Goal: Transaction & Acquisition: Purchase product/service

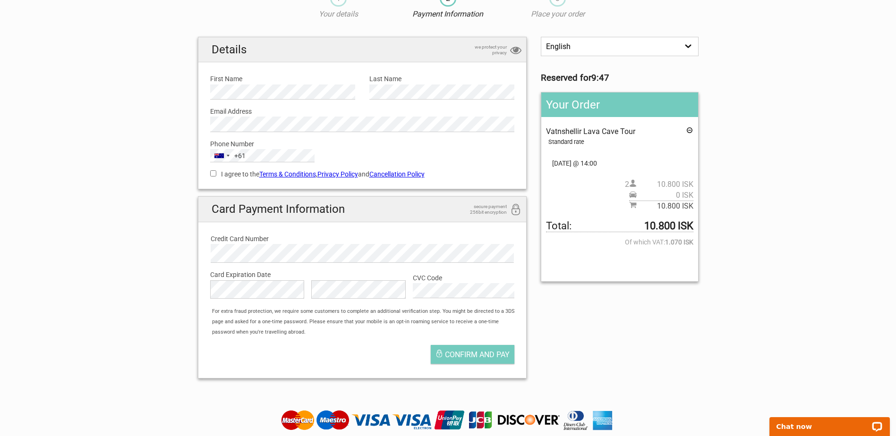
scroll to position [94, 0]
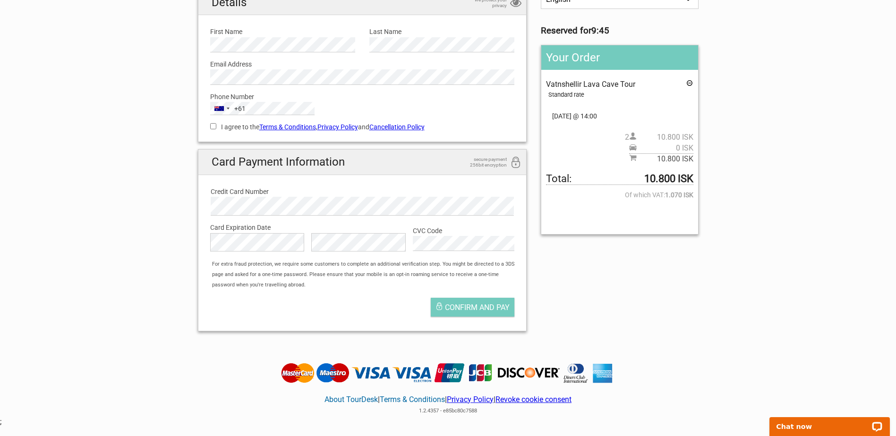
click at [431, 176] on div "Card Payment Information secure payment 256bit encryption" at bounding box center [362, 166] width 319 height 25
click at [468, 305] on span "Confirm and pay" at bounding box center [477, 307] width 65 height 9
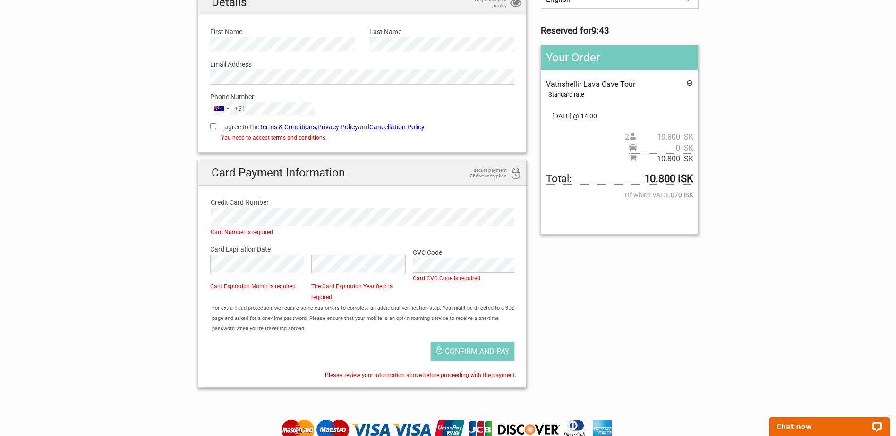
click at [313, 205] on label "Credit Card Number" at bounding box center [363, 202] width 304 height 10
click at [107, 218] on section "1 Your details 2 Payment Information 3 Place your order English Español Deutsch…" at bounding box center [448, 165] width 896 height 462
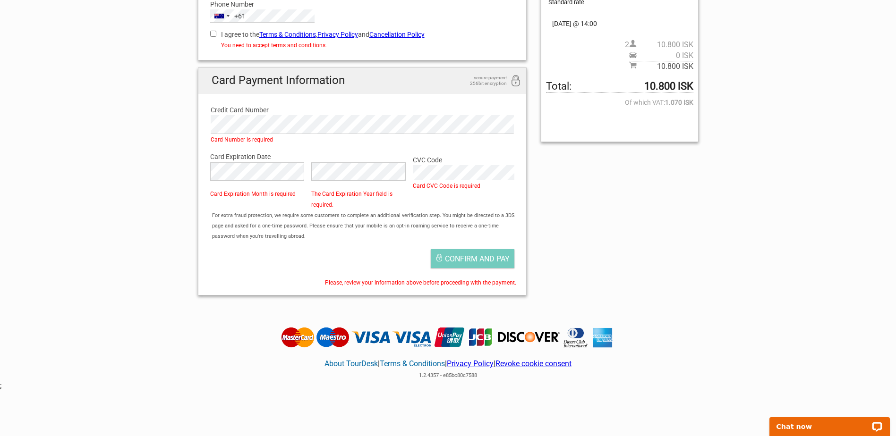
scroll to position [189, 0]
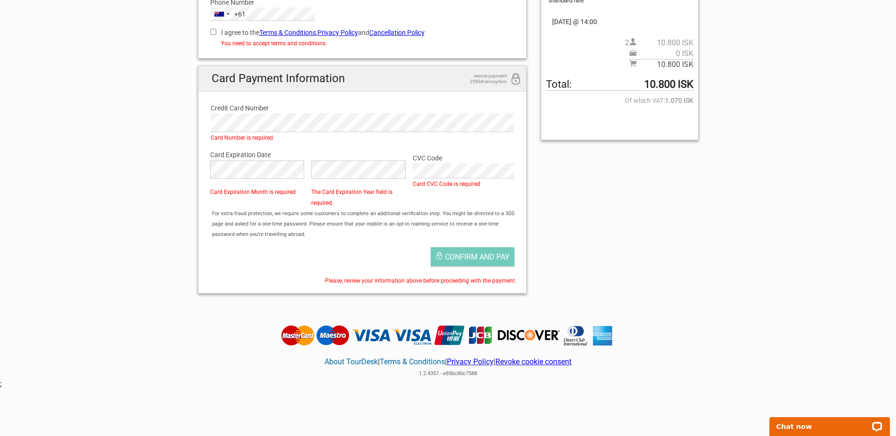
click at [596, 228] on div "English Español Deutsch Reserved for 9:01 Your Order Vatnshellir Lava Cave Tour…" at bounding box center [448, 98] width 515 height 406
click at [477, 258] on span "Confirm and pay" at bounding box center [477, 257] width 65 height 9
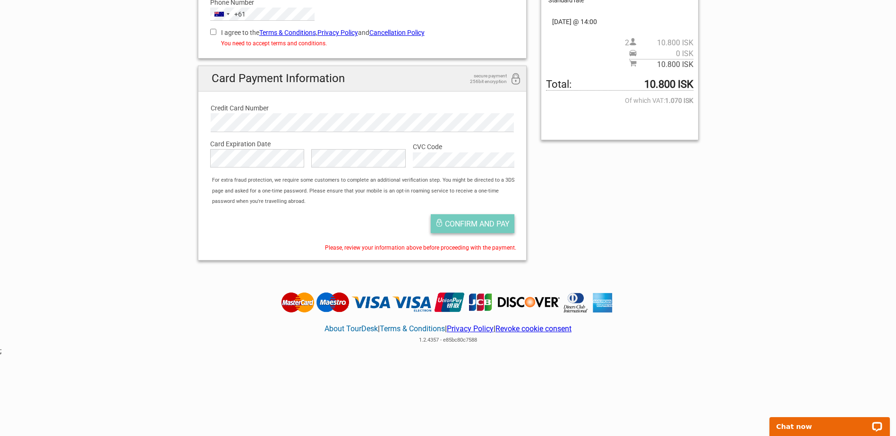
click at [481, 225] on span "Confirm and pay" at bounding box center [477, 224] width 65 height 9
click at [475, 220] on span "Confirm and pay" at bounding box center [477, 224] width 65 height 9
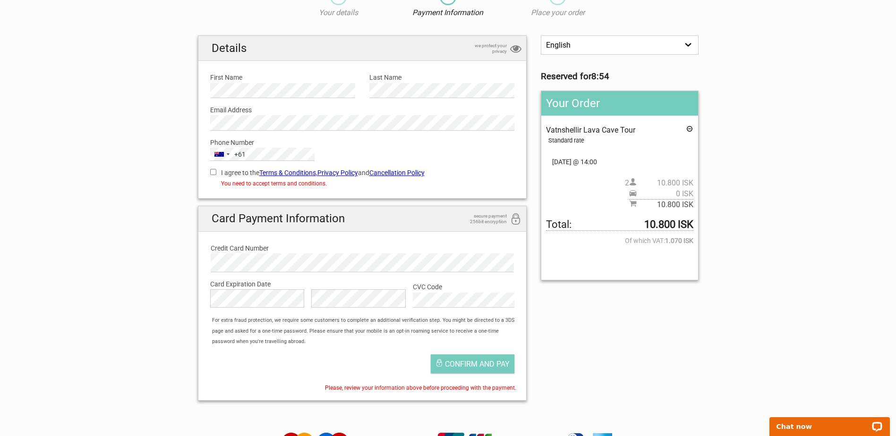
scroll to position [47, 0]
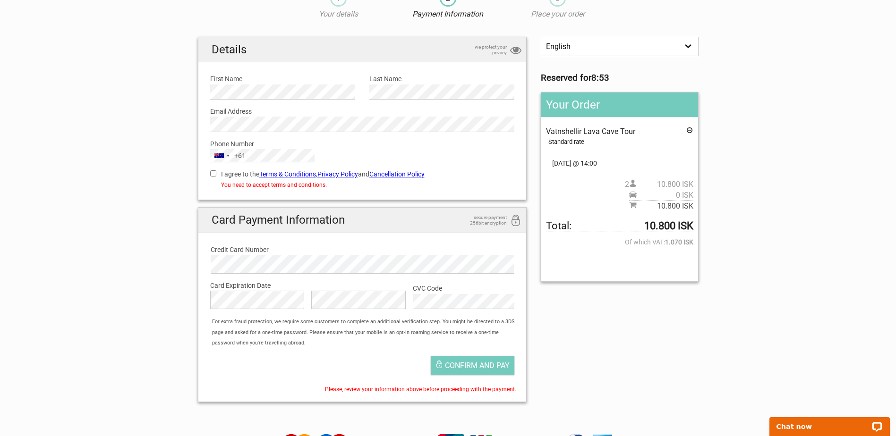
drag, startPoint x: 213, startPoint y: 175, endPoint x: 412, endPoint y: 244, distance: 210.4
click at [213, 175] on input "I agree to the Terms & Conditions , Privacy Policy and Cancellation Policy" at bounding box center [213, 173] width 6 height 6
checkbox input "true"
click at [496, 364] on span "Confirm and pay" at bounding box center [477, 365] width 65 height 9
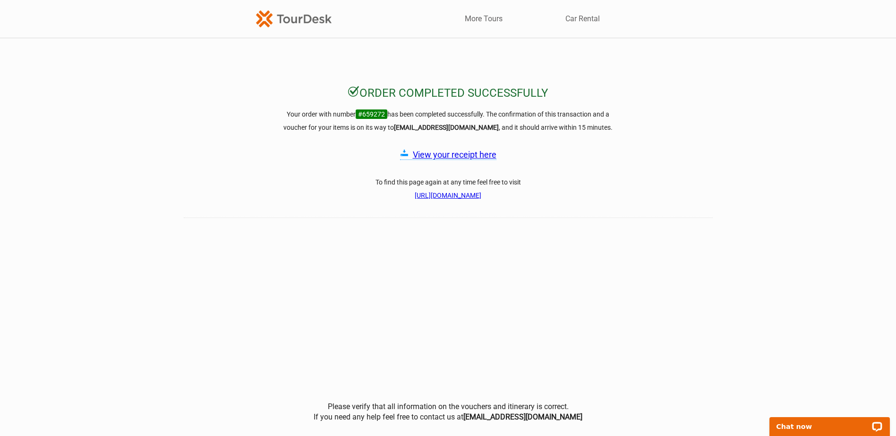
click at [471, 158] on link "View your receipt here" at bounding box center [455, 155] width 84 height 10
click at [214, 144] on div "Order completed successfully Your order with number #659272 has been completed …" at bounding box center [448, 265] width 896 height 361
click at [691, 131] on div "Order completed successfully Your order with number #659272 has been completed …" at bounding box center [448, 265] width 896 height 361
click at [448, 126] on strong "[EMAIL_ADDRESS][DOMAIN_NAME]" at bounding box center [446, 128] width 105 height 8
drag, startPoint x: 496, startPoint y: 131, endPoint x: 588, endPoint y: 129, distance: 92.1
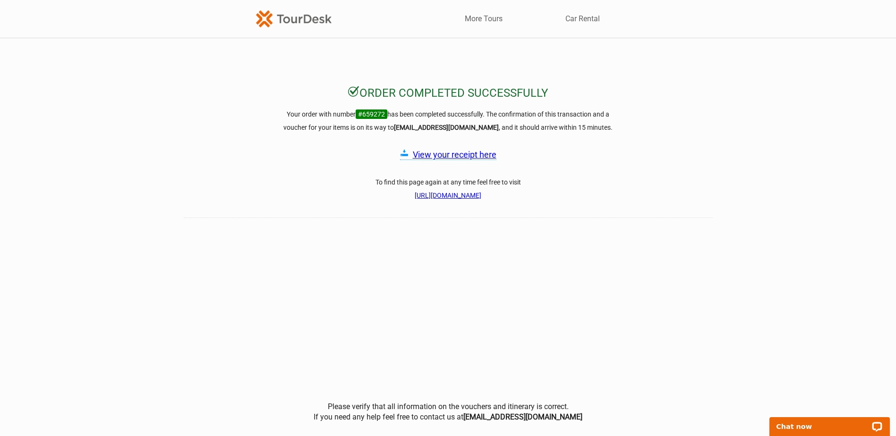
click at [496, 131] on h3 "Your order with number #659272 has been completed successfully. The confirmatio…" at bounding box center [448, 121] width 340 height 26
click at [623, 131] on div "Order completed successfully Your order with number #659272 has been completed …" at bounding box center [448, 265] width 896 height 361
